Goal: Task Accomplishment & Management: Manage account settings

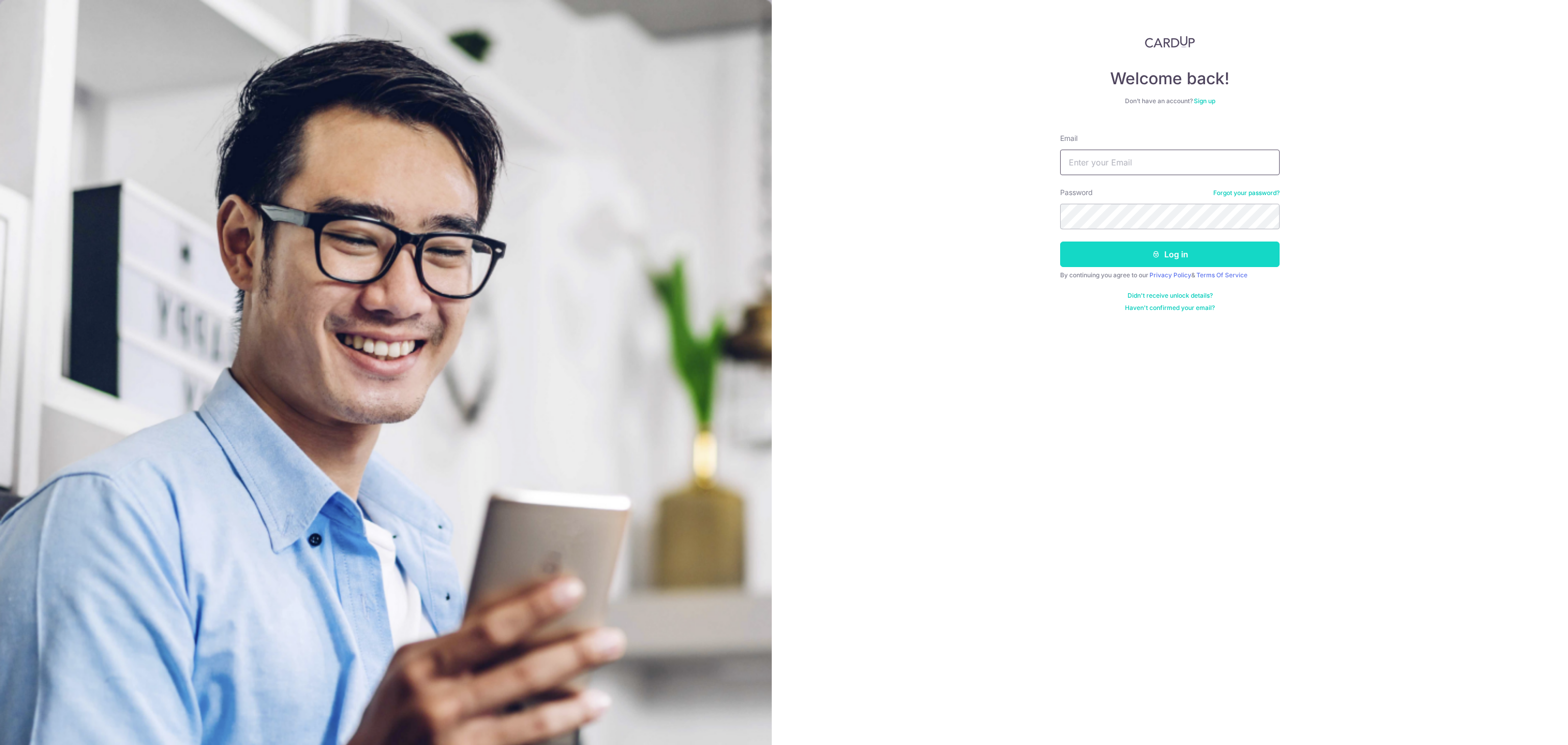
type input "[EMAIL_ADDRESS][DOMAIN_NAME]"
click at [1225, 255] on button "Log in" at bounding box center [1170, 254] width 220 height 26
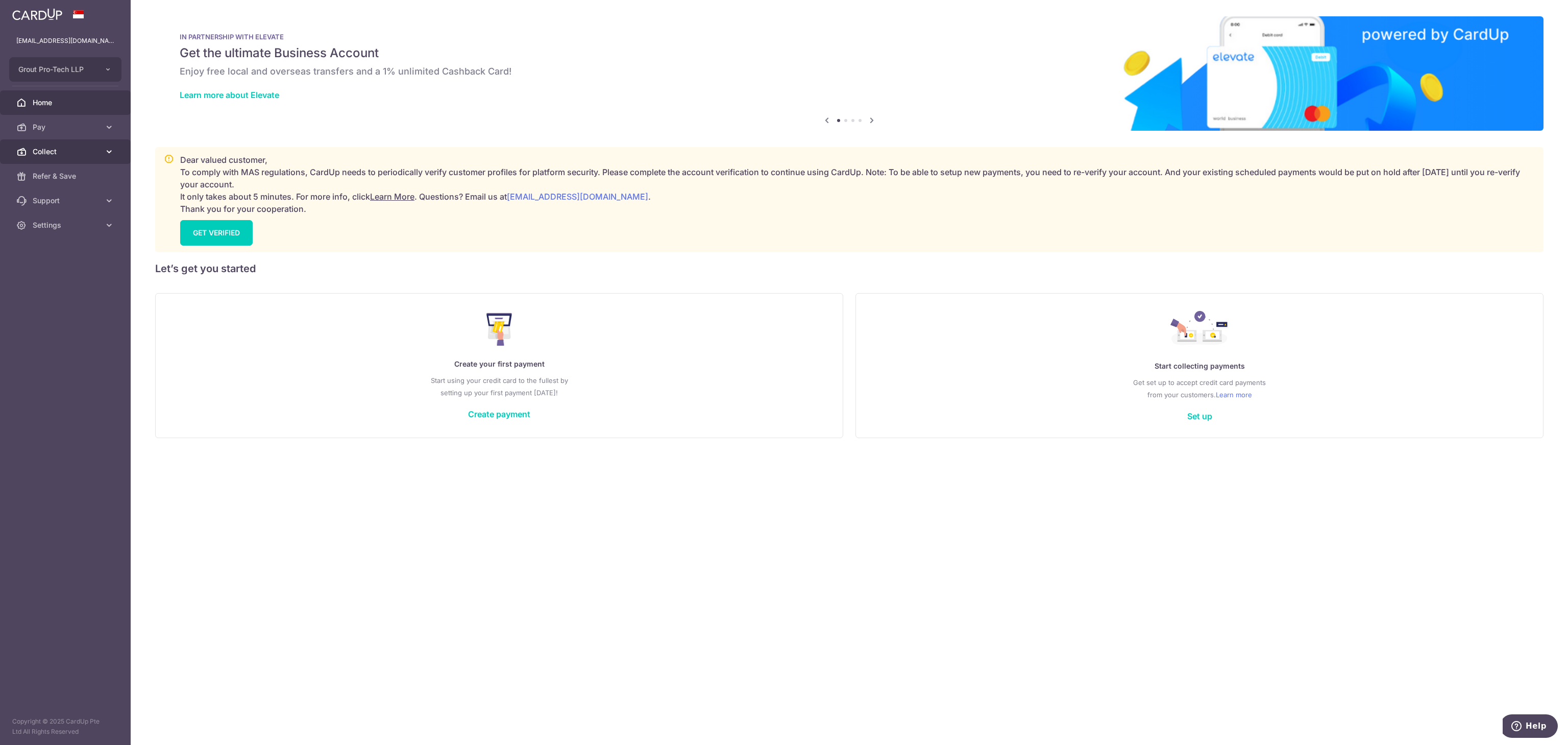
click at [43, 145] on link "Collect" at bounding box center [65, 152] width 131 height 25
click at [50, 177] on span "Dashboard" at bounding box center [66, 176] width 67 height 10
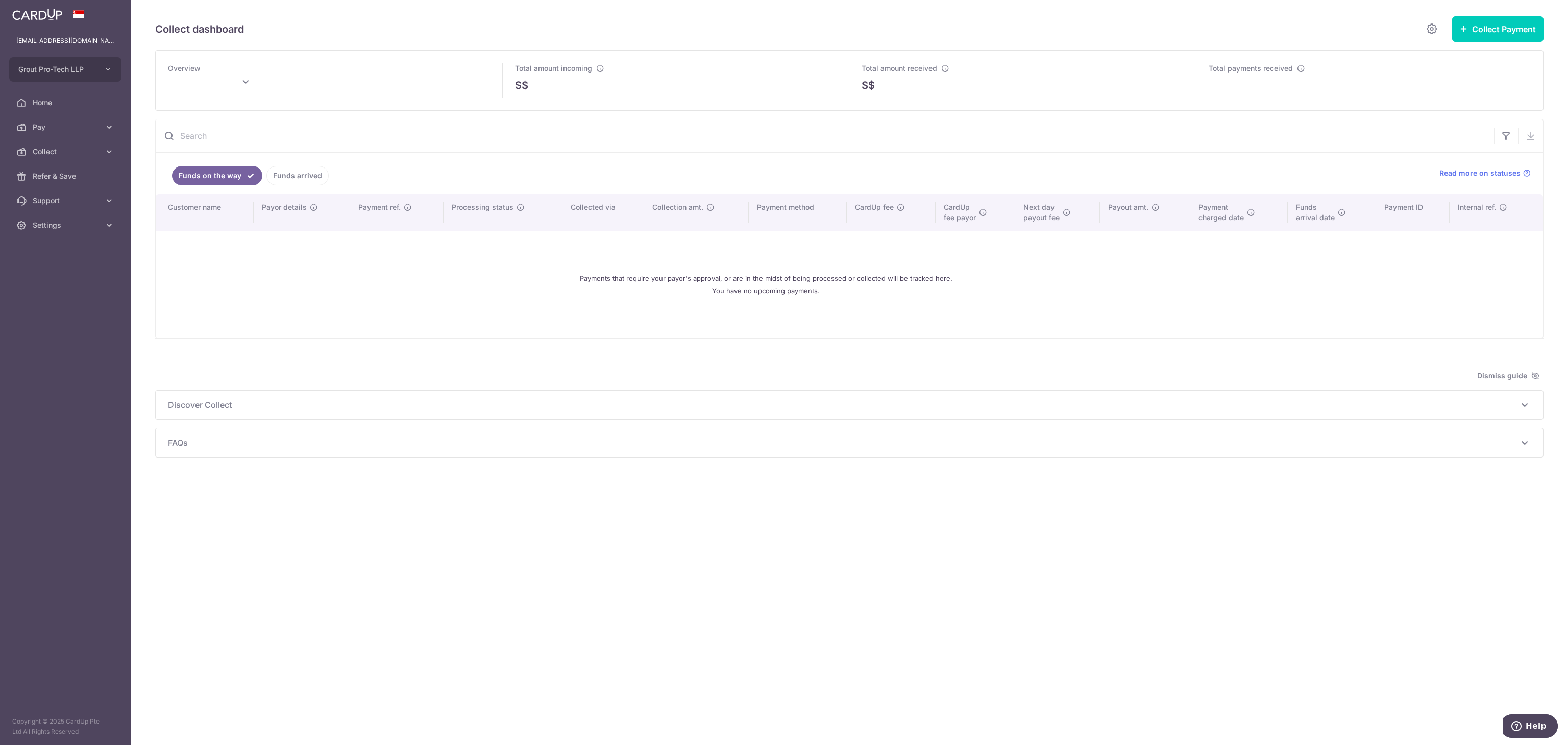
click at [1560, 525] on div "Collect dashboard Collect Payment Create request to collect payments Custom Pay…" at bounding box center [849, 372] width 1437 height 745
type input "[DATE]"
click at [1455, 511] on div "Collect dashboard Collect Payment Create request to collect payments Custom Pay…" at bounding box center [849, 372] width 1437 height 745
click at [1005, 63] on div "Total amount received S$ 5,154.80" at bounding box center [1023, 80] width 347 height 60
click at [998, 94] on div "Total amount received S$ 5,154.80" at bounding box center [1023, 80] width 347 height 60
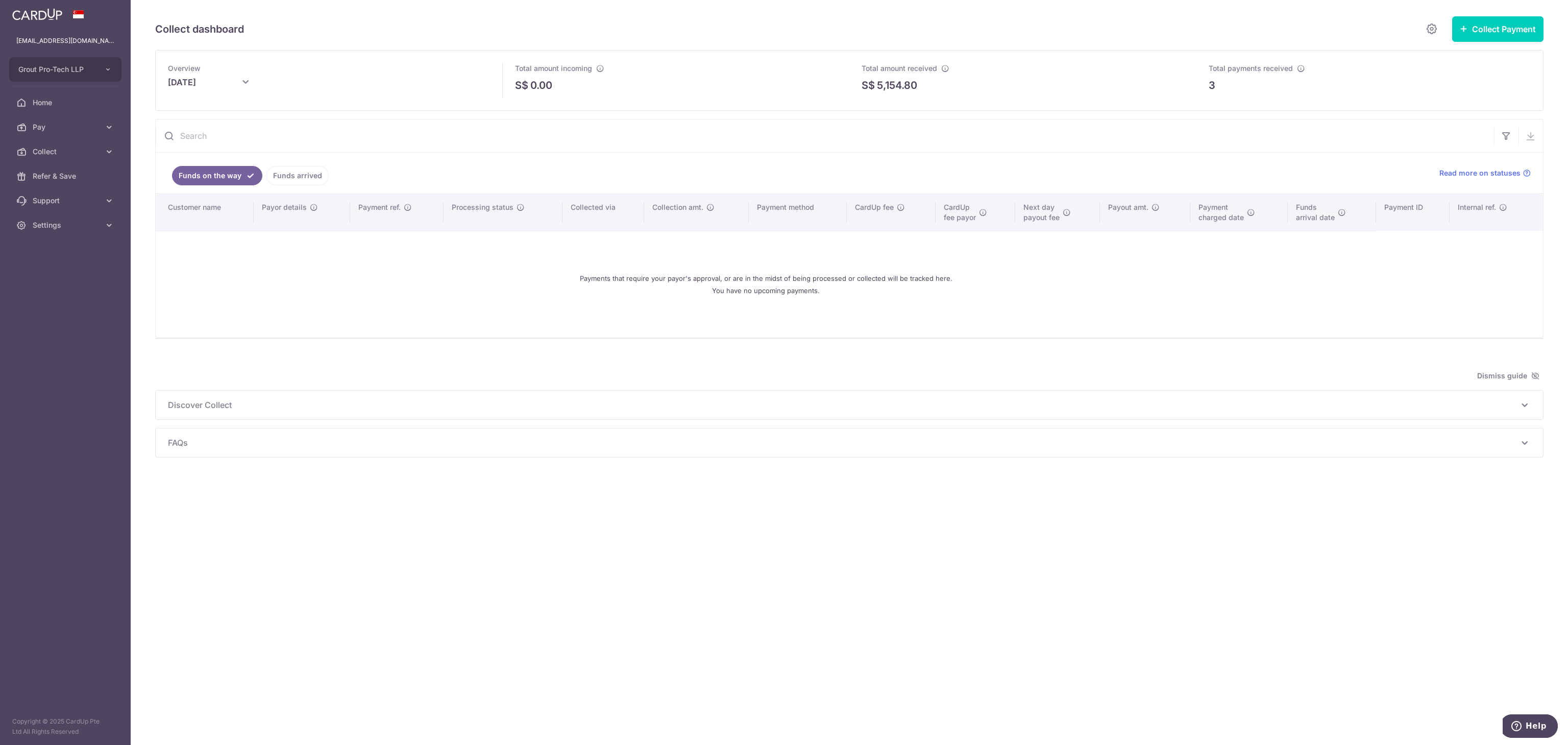
click at [939, 91] on div "S$ 5,154.80" at bounding box center [1023, 85] width 322 height 15
click at [895, 91] on p "5,154.80" at bounding box center [897, 85] width 40 height 15
click at [305, 174] on link "Funds arrived" at bounding box center [298, 176] width 63 height 19
